Goal: Task Accomplishment & Management: Manage account settings

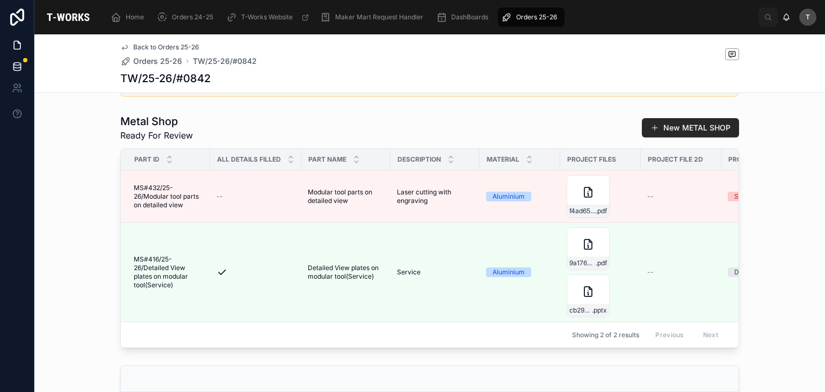
scroll to position [269, 0]
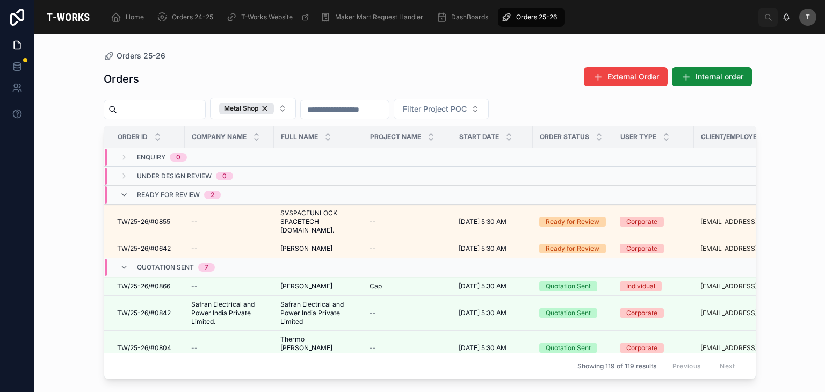
click at [320, 76] on div "Orders External Order Internal order" at bounding box center [430, 79] width 653 height 25
click at [122, 263] on icon at bounding box center [124, 267] width 9 height 9
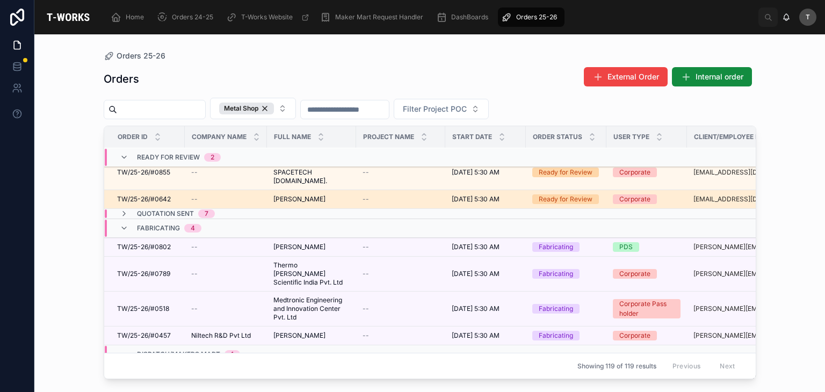
scroll to position [54, 0]
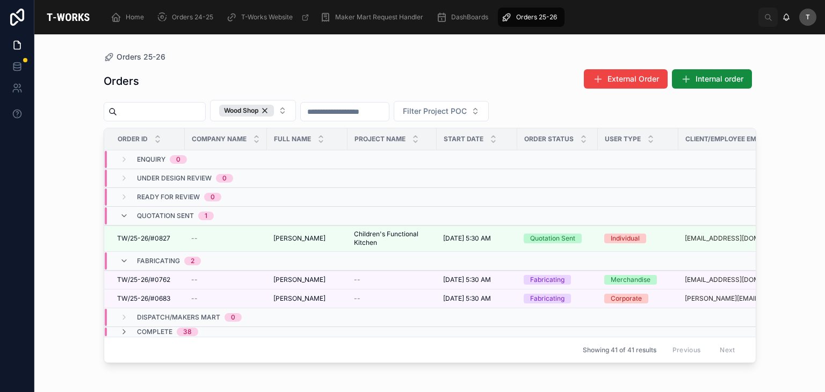
click at [205, 113] on input "text" at bounding box center [161, 111] width 88 height 15
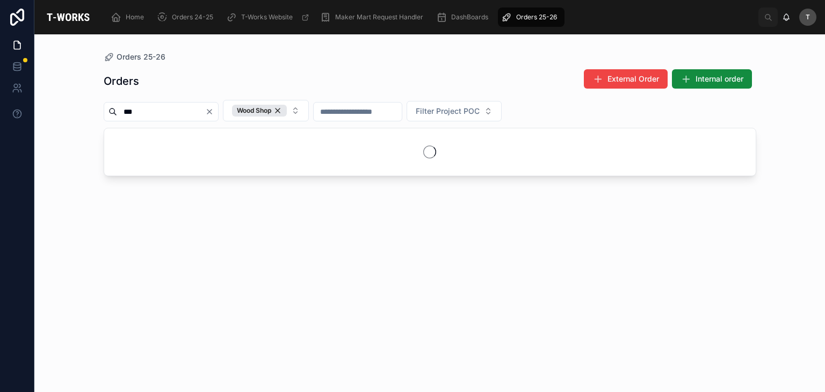
type input "***"
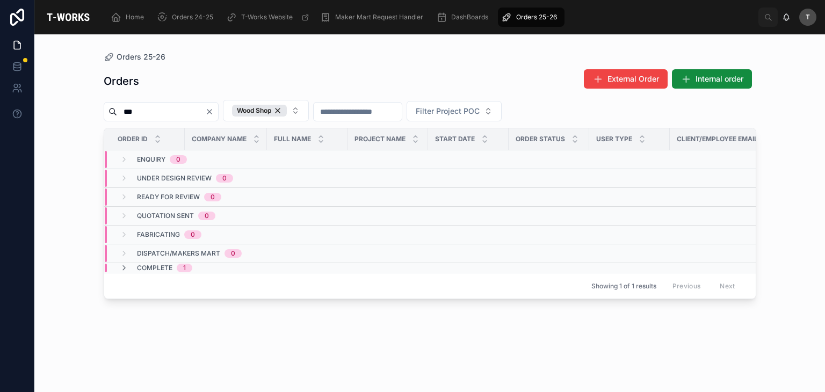
click at [160, 264] on span "Complete" at bounding box center [154, 268] width 35 height 9
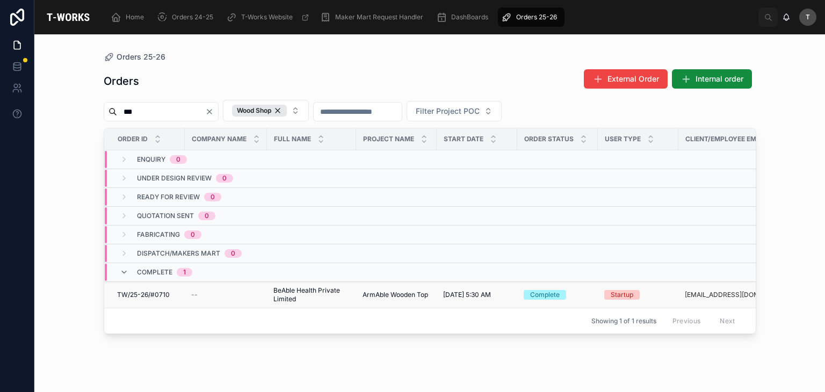
click at [149, 295] on span "TW/25-26/#0710" at bounding box center [143, 295] width 53 height 9
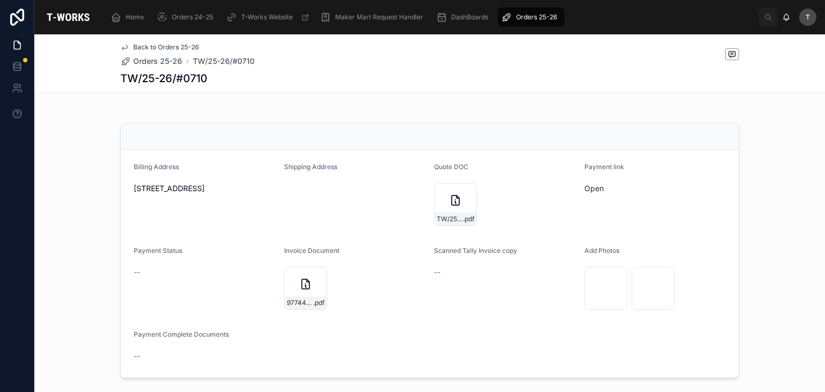
scroll to position [322, 0]
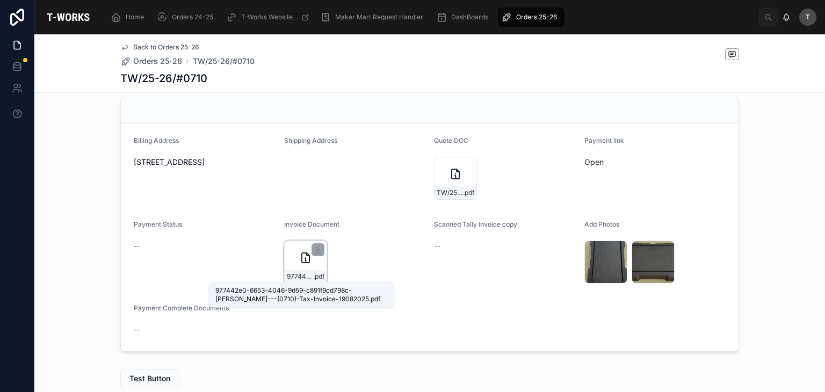
click at [292, 272] on span "977442e0-6653-4046-9d59-c891f9cd798c-[PERSON_NAME]---(0710)-Tax-Invoice-19082025" at bounding box center [300, 276] width 26 height 9
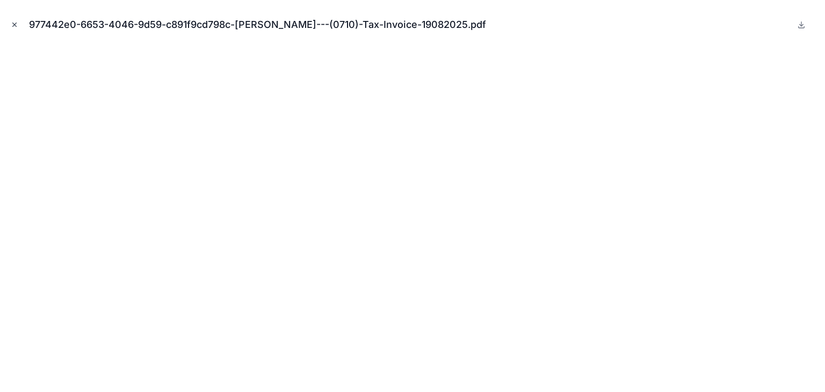
click at [15, 20] on button "Close modal" at bounding box center [15, 25] width 12 height 12
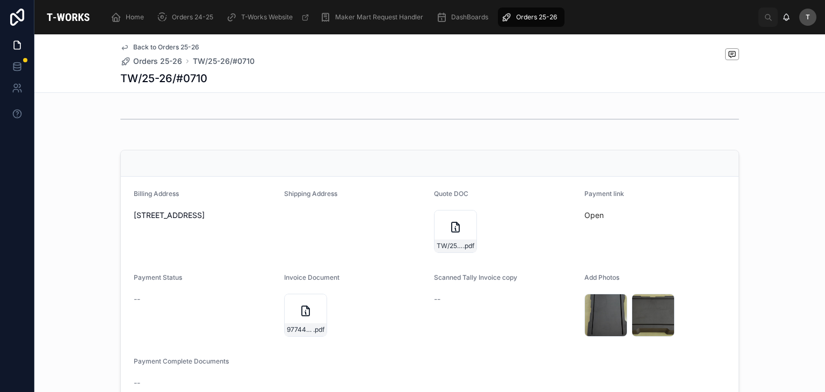
scroll to position [376, 0]
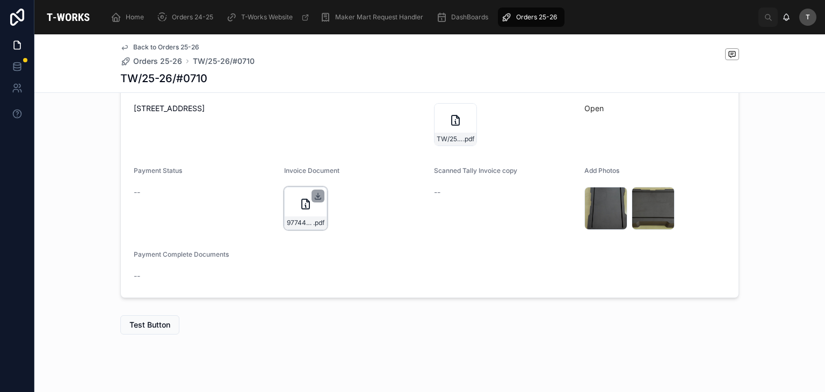
click at [314, 194] on icon at bounding box center [318, 196] width 9 height 9
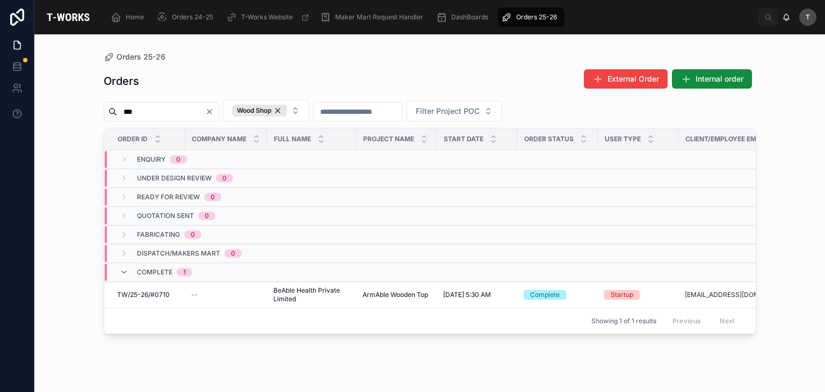
click at [218, 114] on button "Clear" at bounding box center [211, 111] width 13 height 9
click at [246, 71] on div "Orders External Order Internal order" at bounding box center [430, 81] width 653 height 25
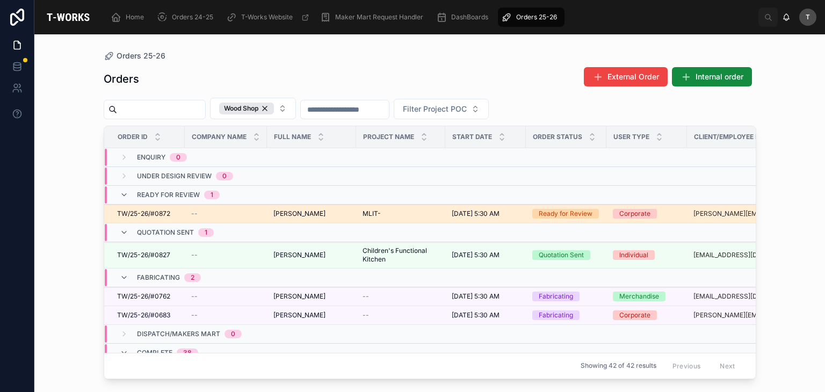
click at [286, 213] on span "[PERSON_NAME]" at bounding box center [299, 214] width 52 height 9
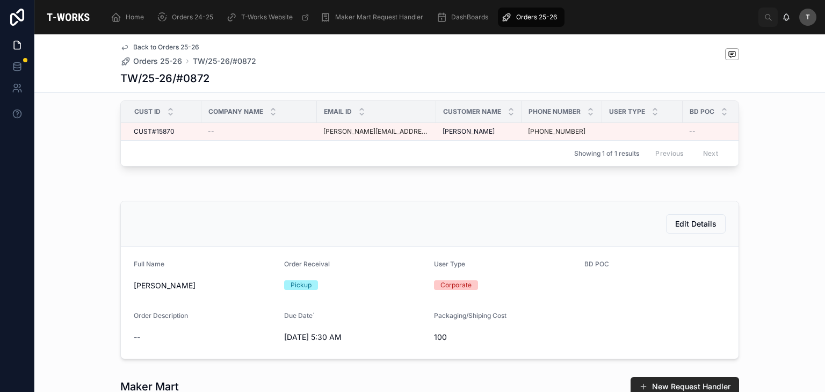
scroll to position [215, 0]
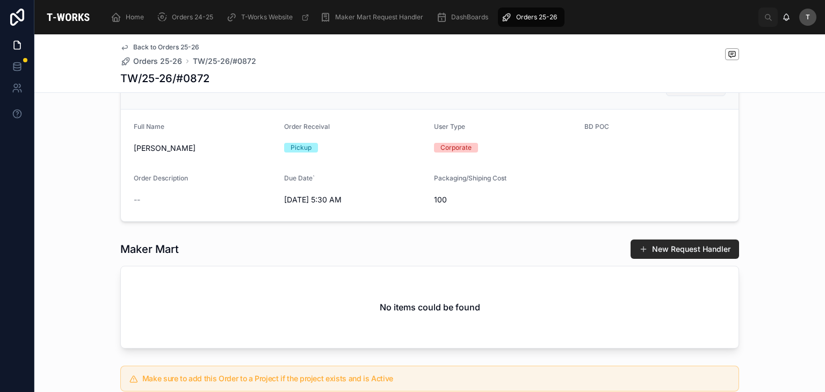
click at [710, 92] on span "Edit Details" at bounding box center [695, 86] width 41 height 11
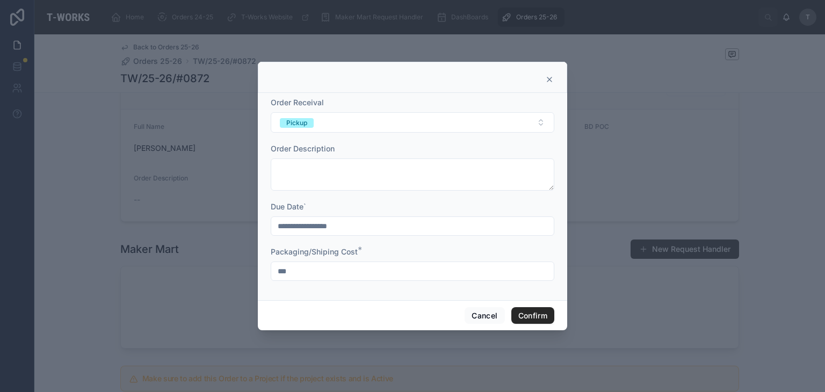
click at [399, 273] on input "***" at bounding box center [412, 271] width 283 height 15
type input "*"
click at [542, 312] on button "Confirm" at bounding box center [532, 315] width 43 height 17
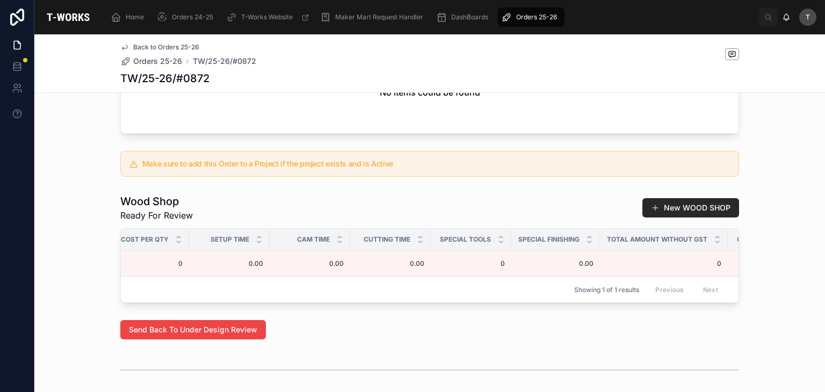
scroll to position [0, 717]
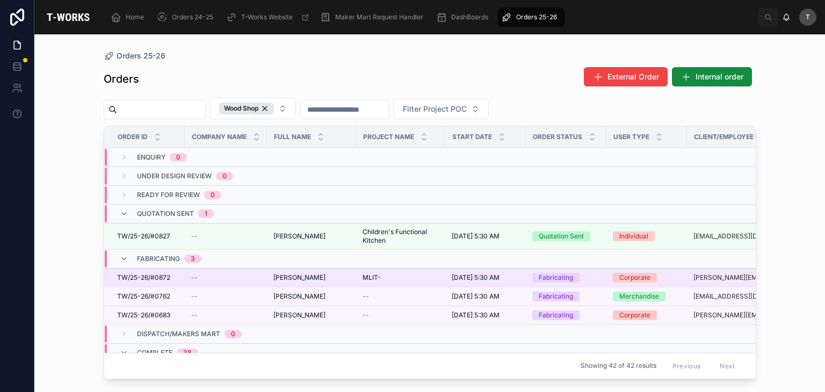
click at [279, 276] on span "[PERSON_NAME]" at bounding box center [299, 277] width 52 height 9
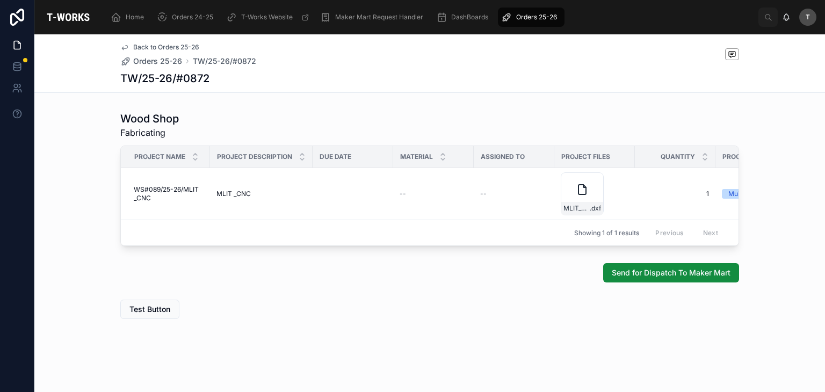
scroll to position [0, 153]
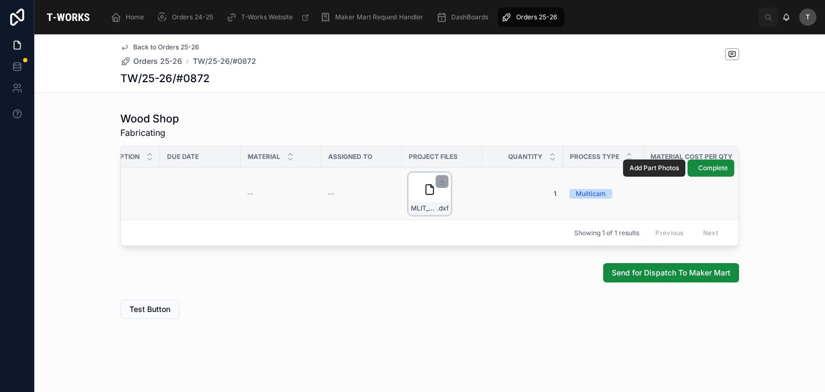
click at [443, 175] on div at bounding box center [442, 181] width 13 height 13
click at [438, 177] on icon at bounding box center [442, 181] width 9 height 9
click at [638, 270] on span "Send for Dispatch To Maker Mart" at bounding box center [671, 273] width 119 height 11
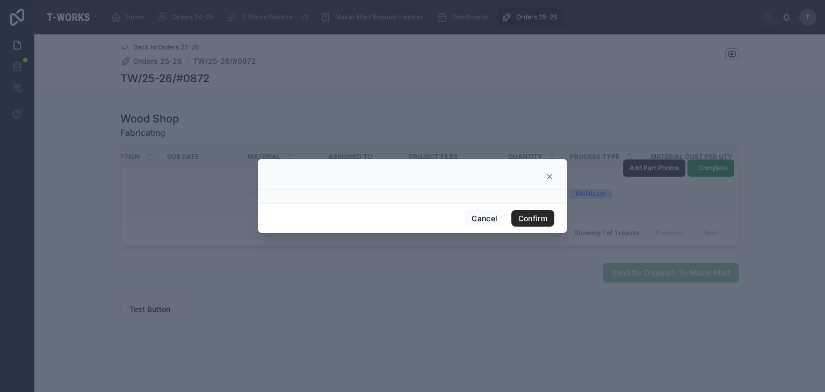
click at [564, 211] on div "Cancel Confirm" at bounding box center [412, 218] width 309 height 31
click at [530, 213] on button "Confirm" at bounding box center [532, 218] width 43 height 17
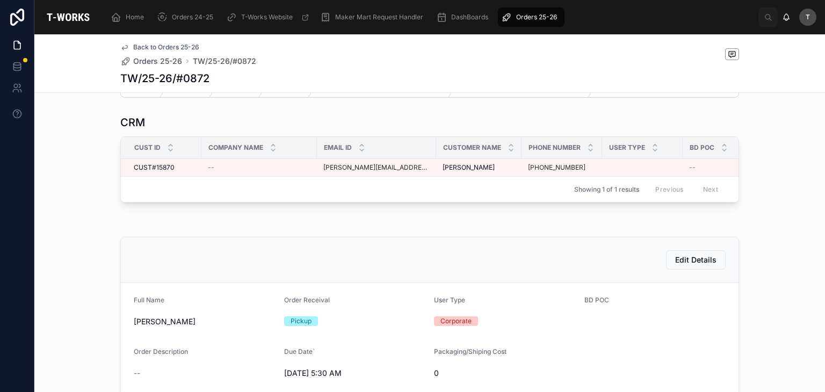
scroll to position [0, 0]
